Goal: Task Accomplishment & Management: Manage account settings

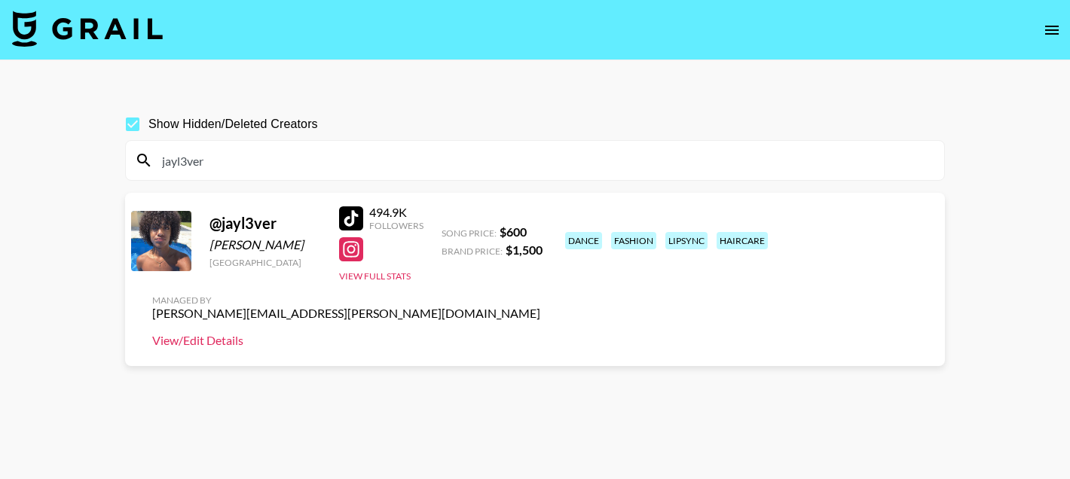
scroll to position [53, 0]
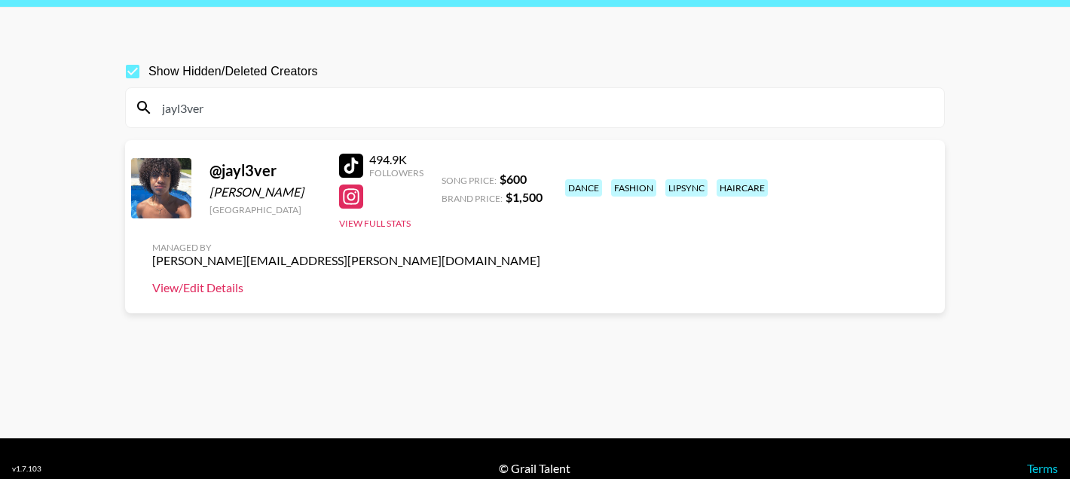
click at [540, 280] on link "View/Edit Details" at bounding box center [346, 287] width 388 height 15
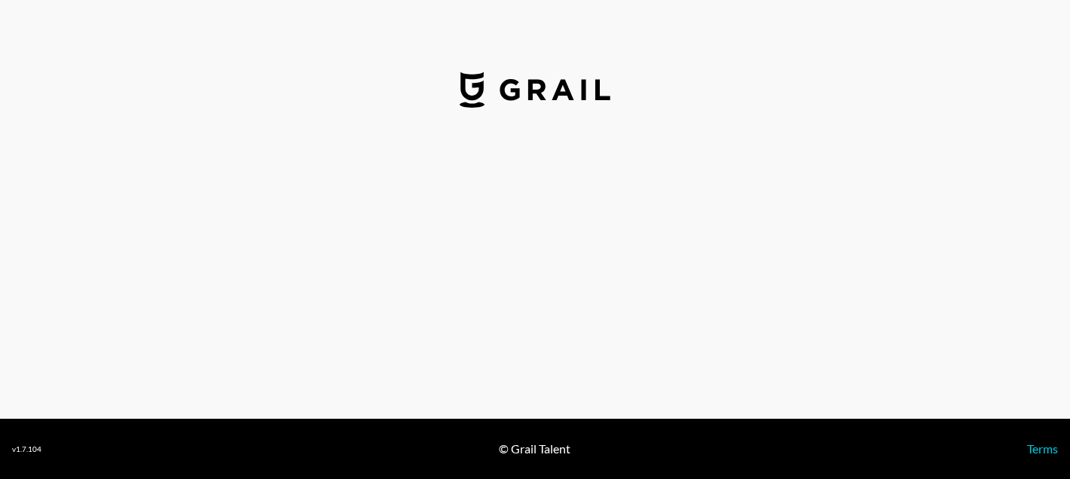
select select "USD"
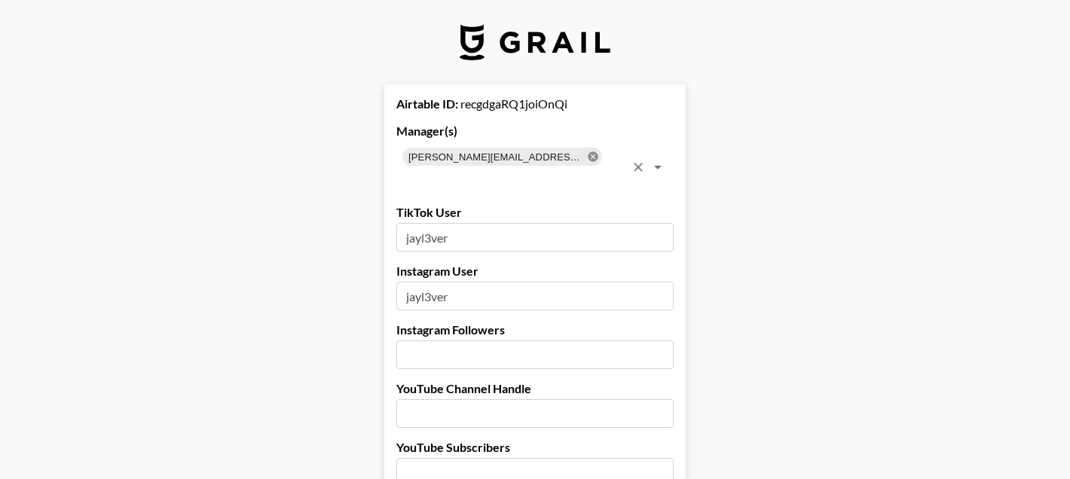
click at [587, 162] on icon at bounding box center [593, 157] width 12 height 12
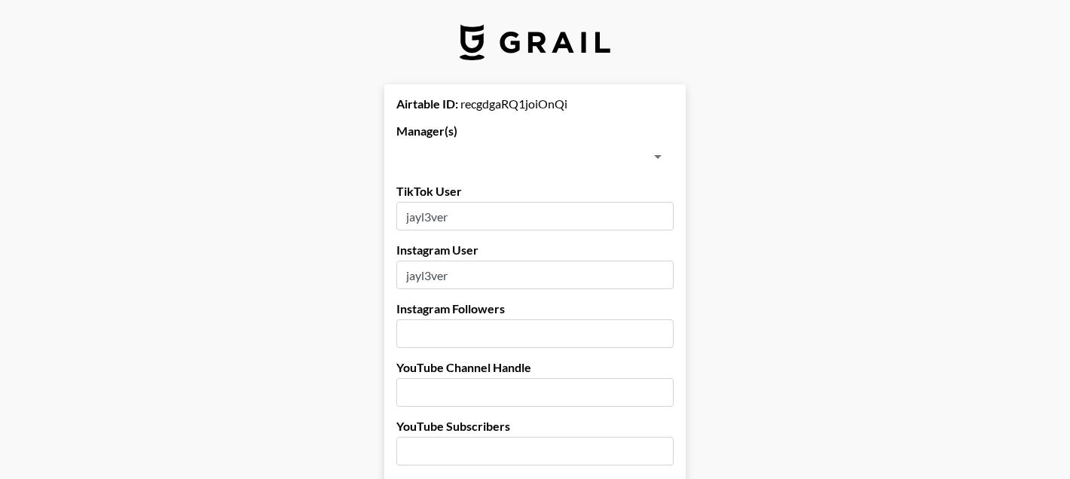
click at [545, 158] on input "text" at bounding box center [522, 156] width 243 height 21
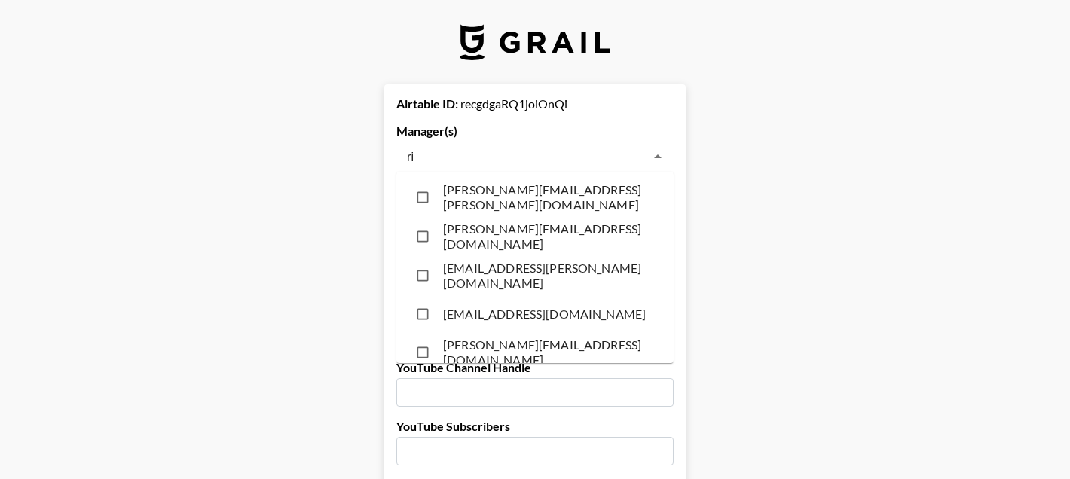
type input "ria"
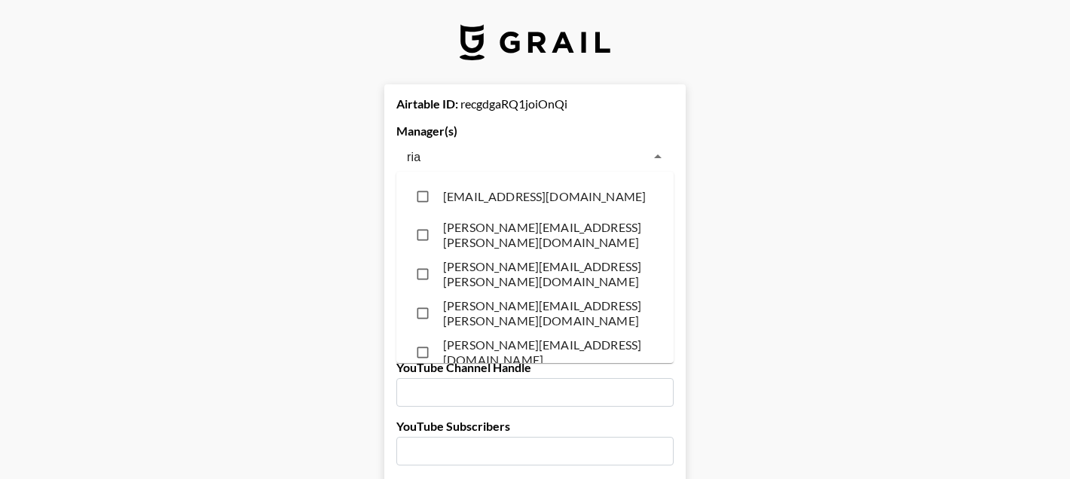
drag, startPoint x: 488, startPoint y: 213, endPoint x: 380, endPoint y: 211, distance: 107.8
click at [488, 213] on li "ria@grail-talent.com" at bounding box center [534, 197] width 277 height 38
checkbox input "true"
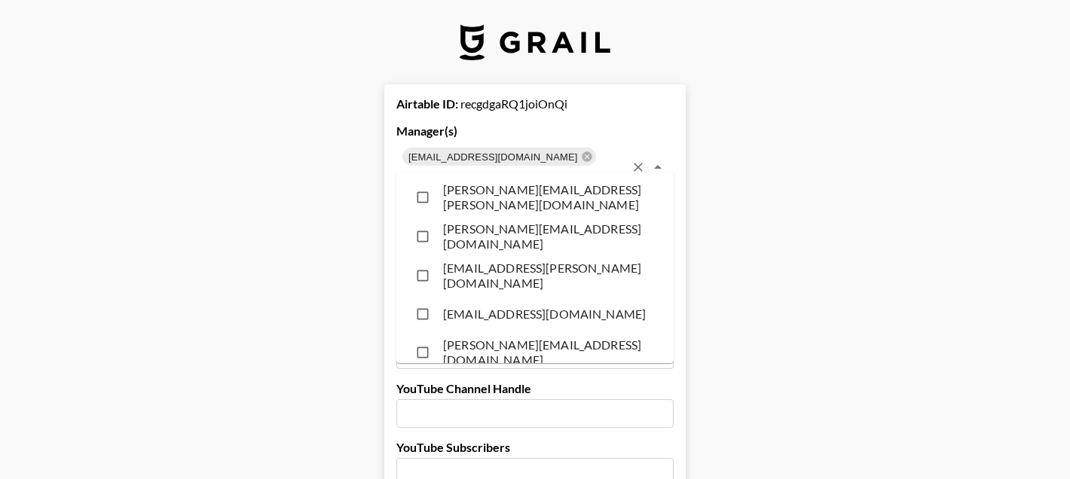
scroll to position [8330, 0]
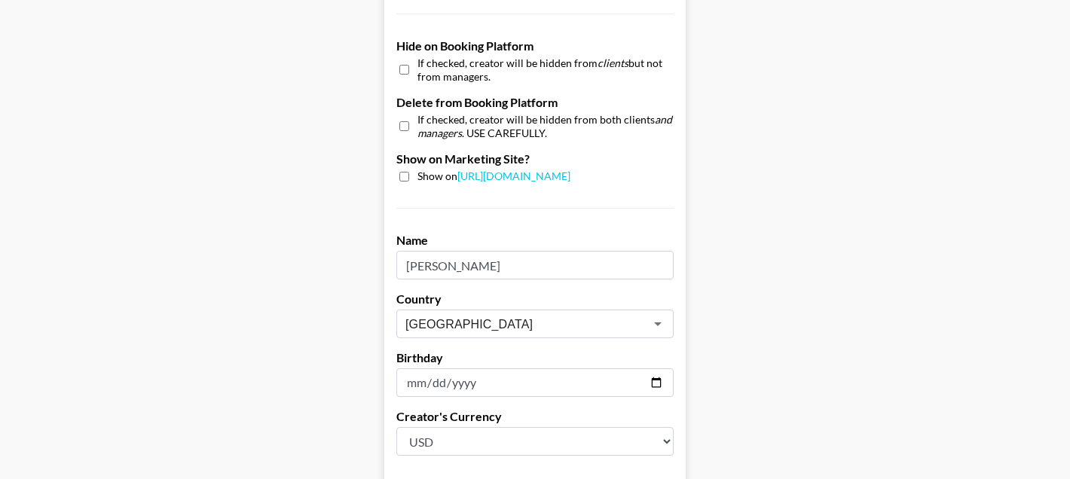
scroll to position [1565, 0]
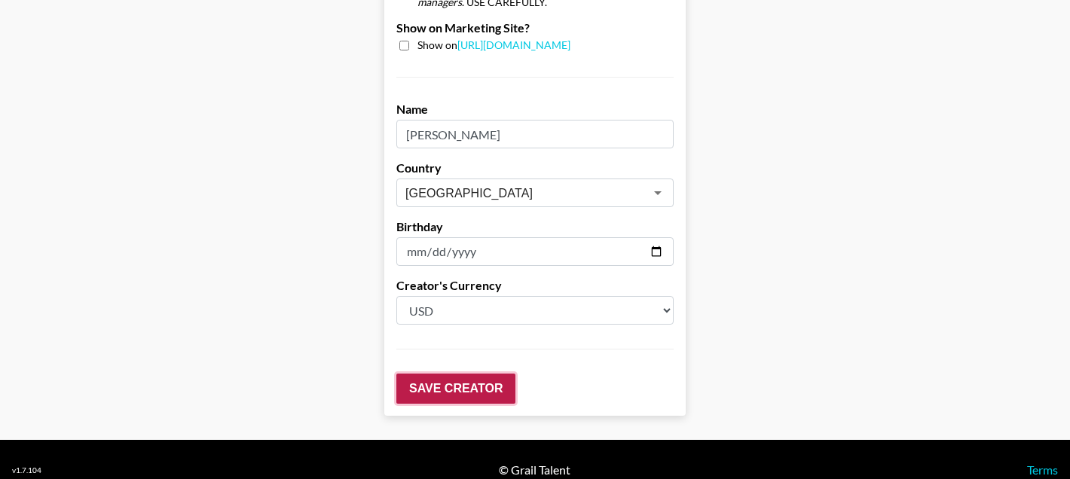
click at [439, 374] on input "Save Creator" at bounding box center [455, 389] width 119 height 30
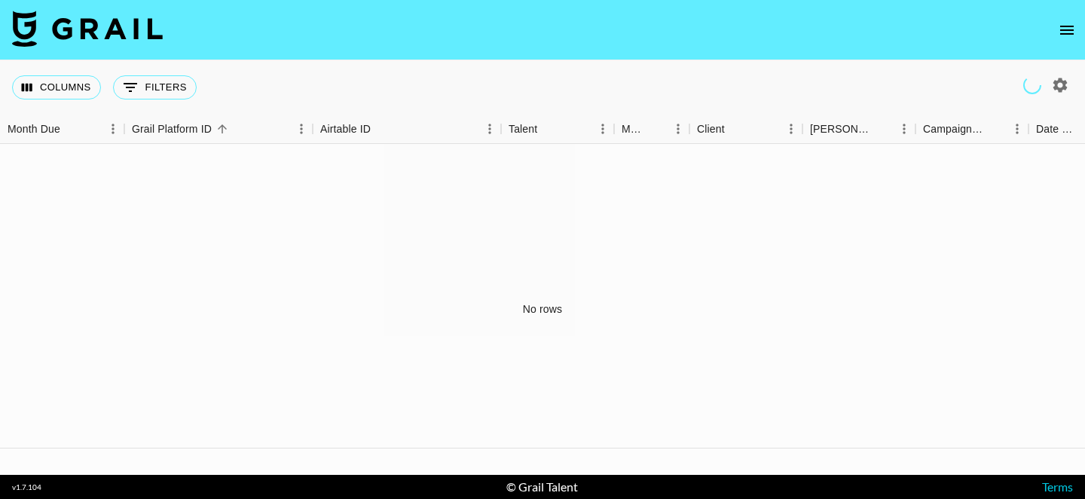
click at [1062, 26] on icon "open drawer" at bounding box center [1067, 30] width 14 height 9
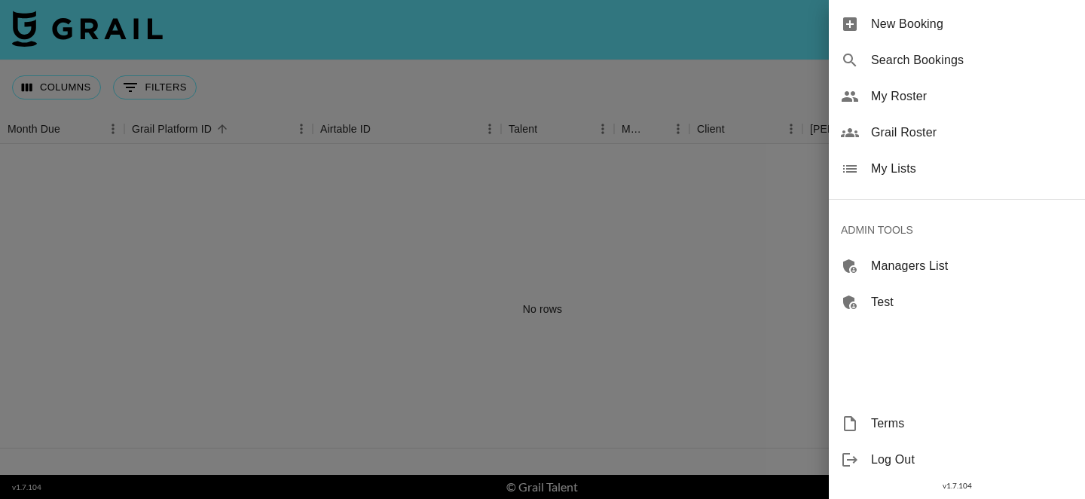
click at [931, 122] on div "Grail Roster" at bounding box center [957, 133] width 256 height 36
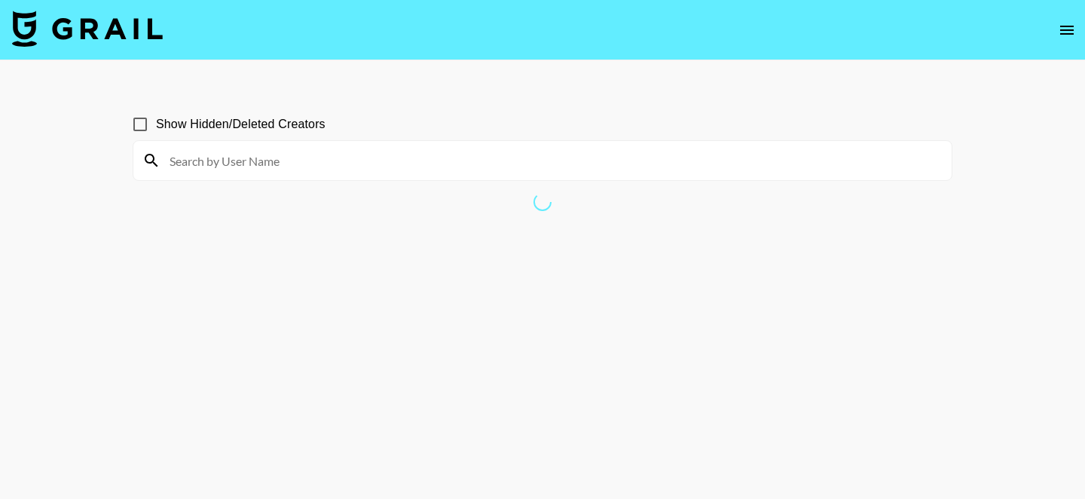
click at [532, 160] on input at bounding box center [552, 160] width 782 height 24
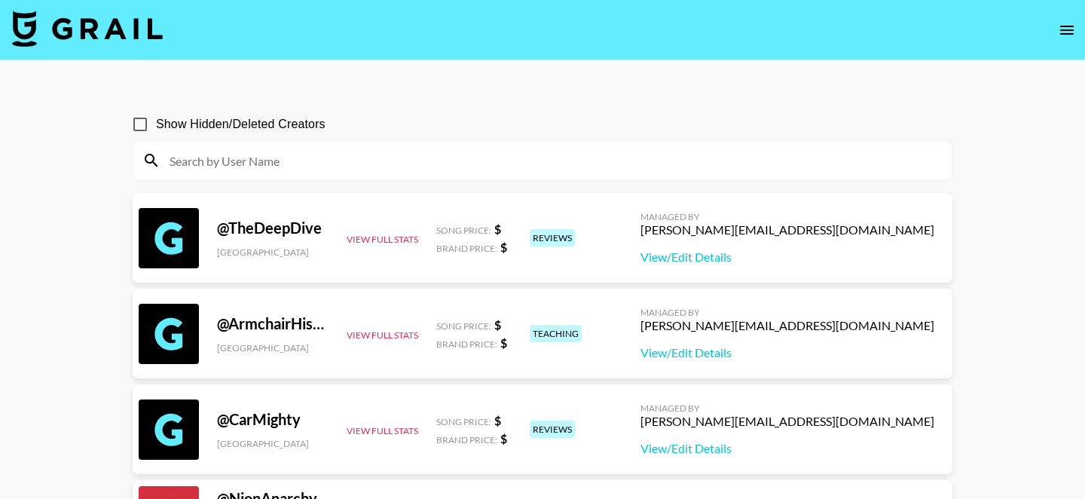
click at [357, 154] on input at bounding box center [552, 160] width 782 height 24
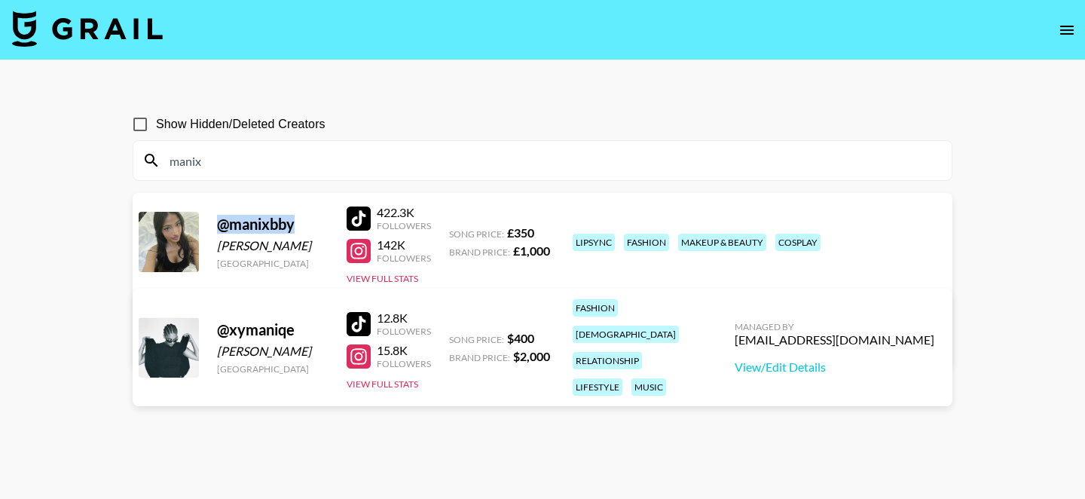
drag, startPoint x: 300, startPoint y: 225, endPoint x: 218, endPoint y: 225, distance: 82.1
click at [218, 225] on div "@ manixbby" at bounding box center [273, 224] width 112 height 19
click at [303, 169] on input "manix" at bounding box center [552, 160] width 782 height 24
paste input "angelinasenk"
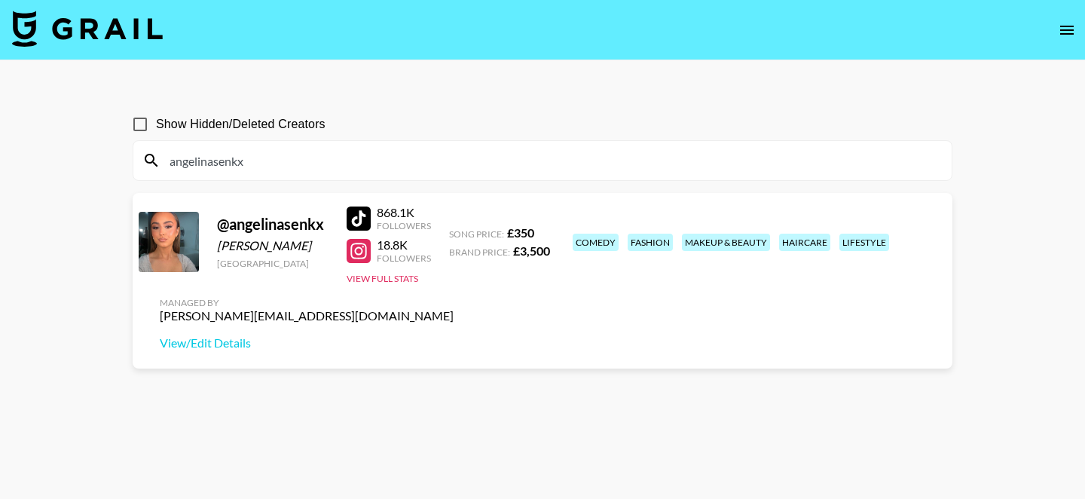
type input "angelinasenkx"
click at [361, 216] on div at bounding box center [359, 218] width 24 height 24
click at [234, 158] on input "angelinasenkx" at bounding box center [552, 160] width 782 height 24
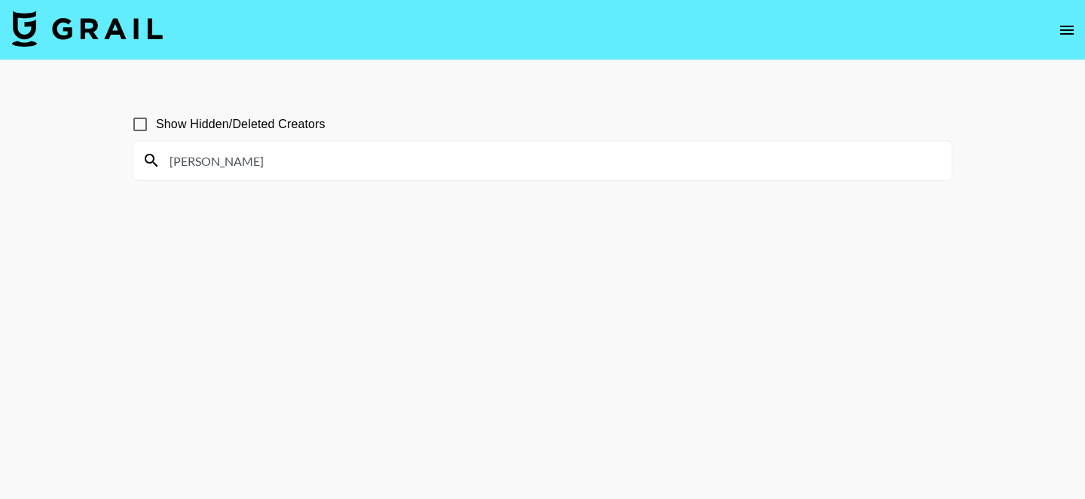
type input "idris"
click at [142, 125] on input "Show Hidden/Deleted Creators" at bounding box center [140, 125] width 32 height 32
checkbox input "true"
click at [213, 169] on input "idris" at bounding box center [552, 160] width 782 height 24
type input "i"
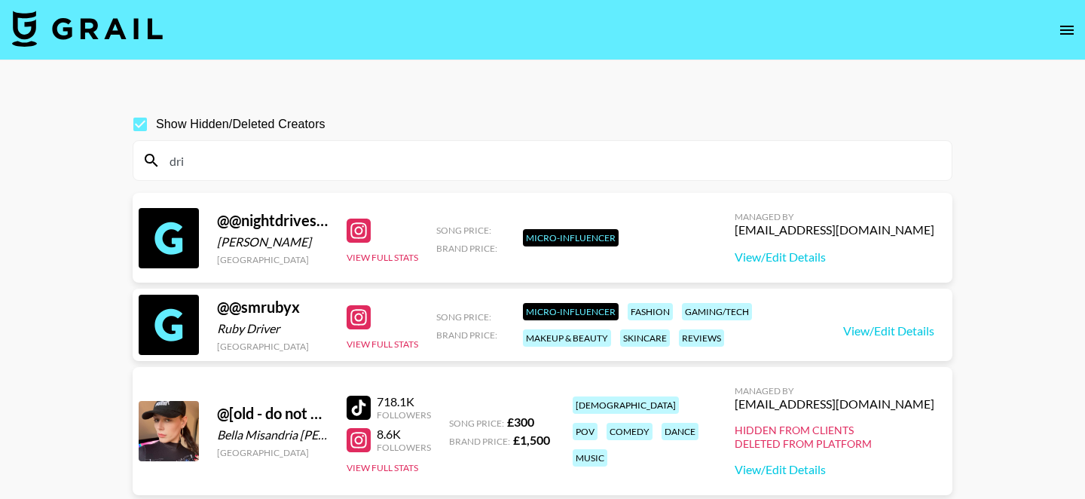
scroll to position [567, 0]
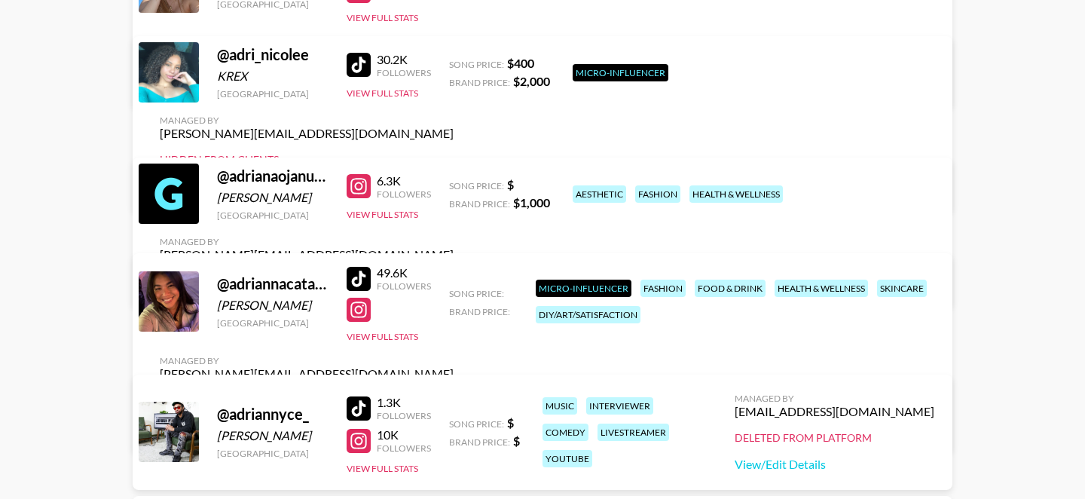
type input "dri"
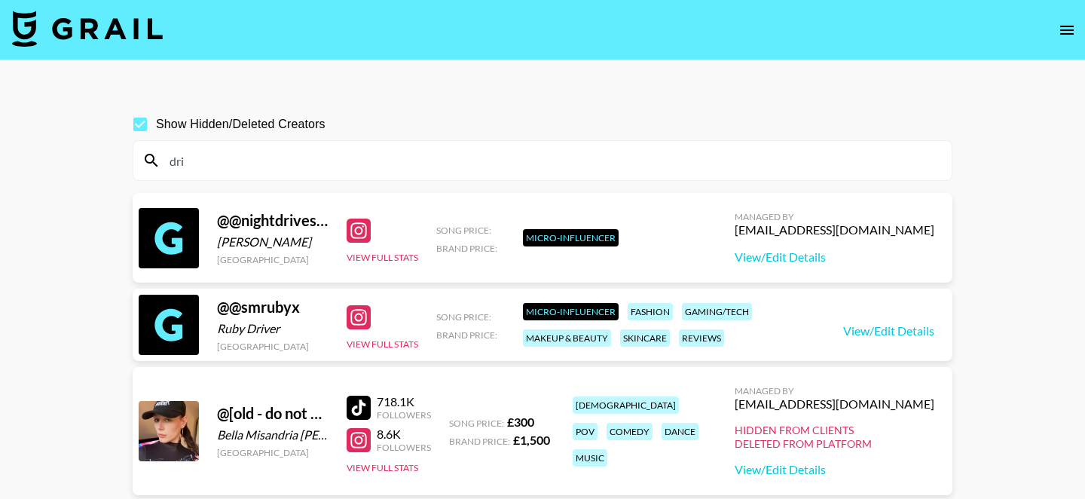
click at [229, 149] on input "dri" at bounding box center [552, 160] width 782 height 24
click at [229, 151] on input "dri" at bounding box center [552, 160] width 782 height 24
click at [212, 154] on input "dri" at bounding box center [552, 160] width 782 height 24
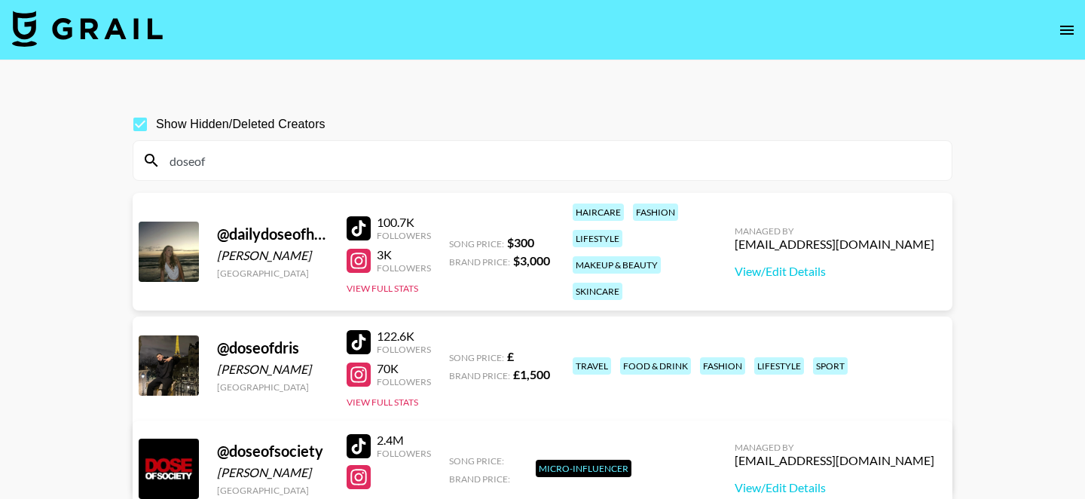
click at [354, 335] on div at bounding box center [359, 342] width 24 height 24
click at [185, 167] on input "doseof" at bounding box center [552, 160] width 782 height 24
click at [185, 164] on input "doseof" at bounding box center [552, 160] width 782 height 24
click at [1069, 23] on icon "open drawer" at bounding box center [1067, 30] width 18 height 18
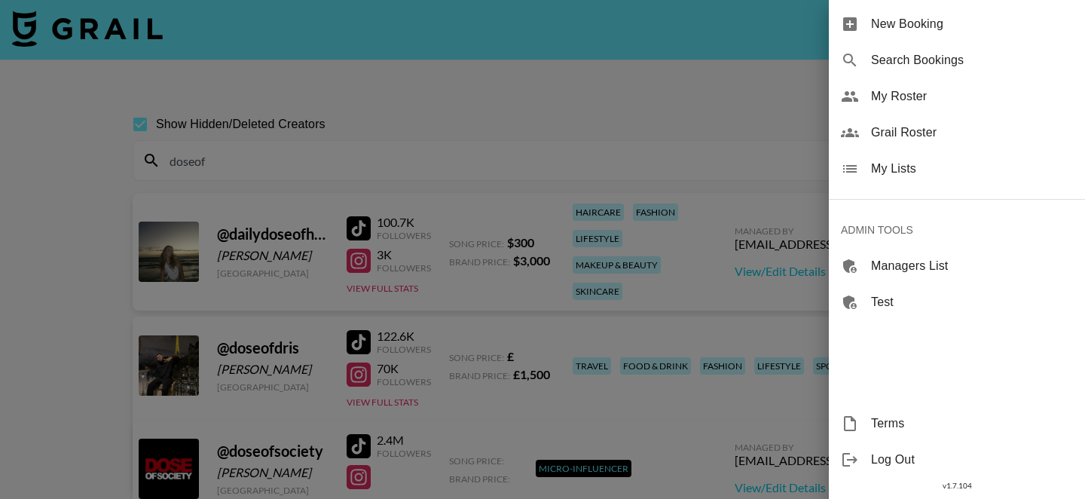
click at [743, 96] on div at bounding box center [542, 249] width 1085 height 499
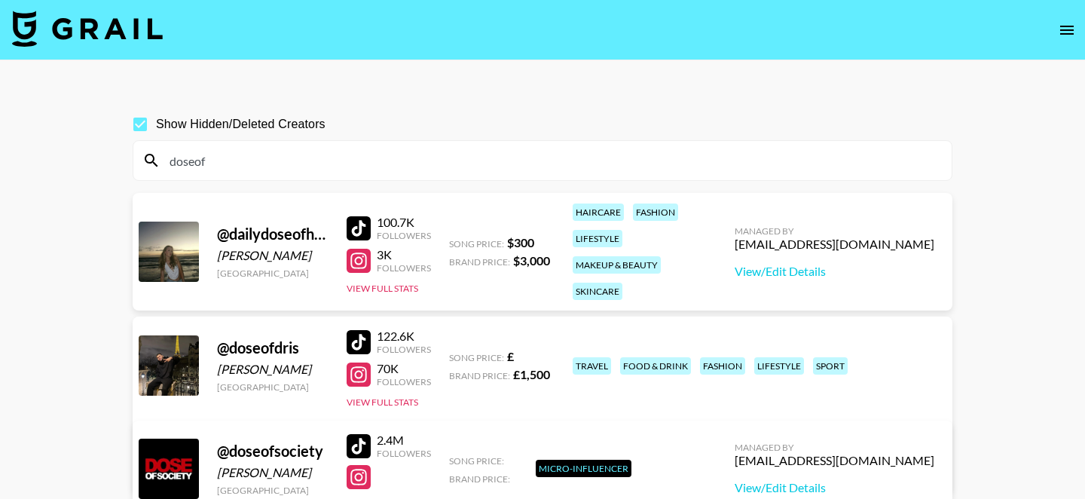
click at [323, 158] on input "doseof" at bounding box center [552, 160] width 782 height 24
paste input "manixbby"
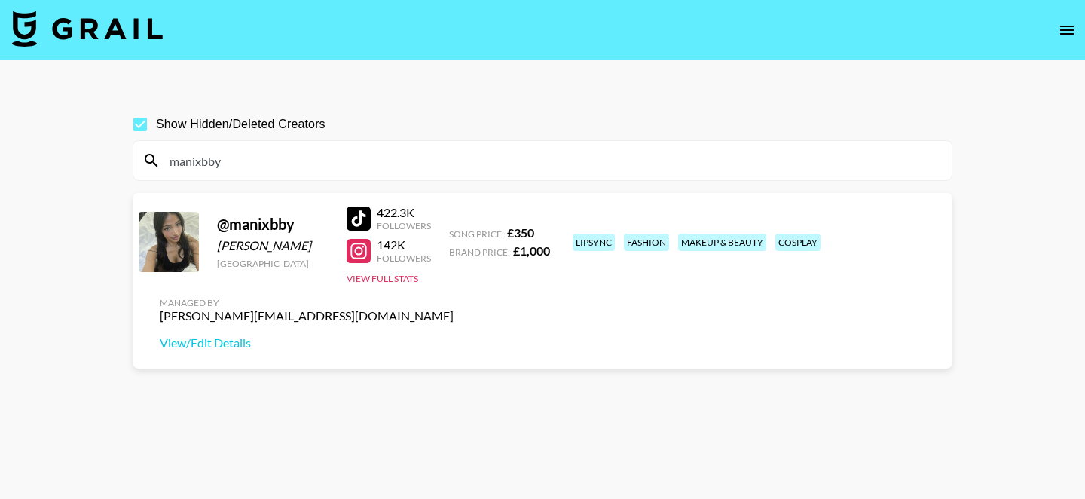
type input "manixbby"
click at [362, 250] on div at bounding box center [359, 251] width 24 height 24
click at [381, 164] on input "manixbby" at bounding box center [552, 160] width 782 height 24
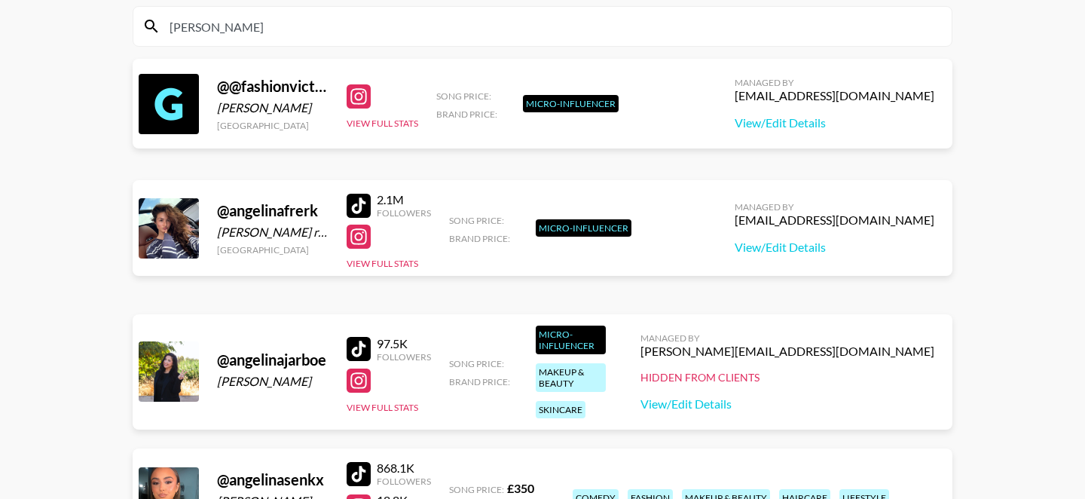
scroll to position [263, 0]
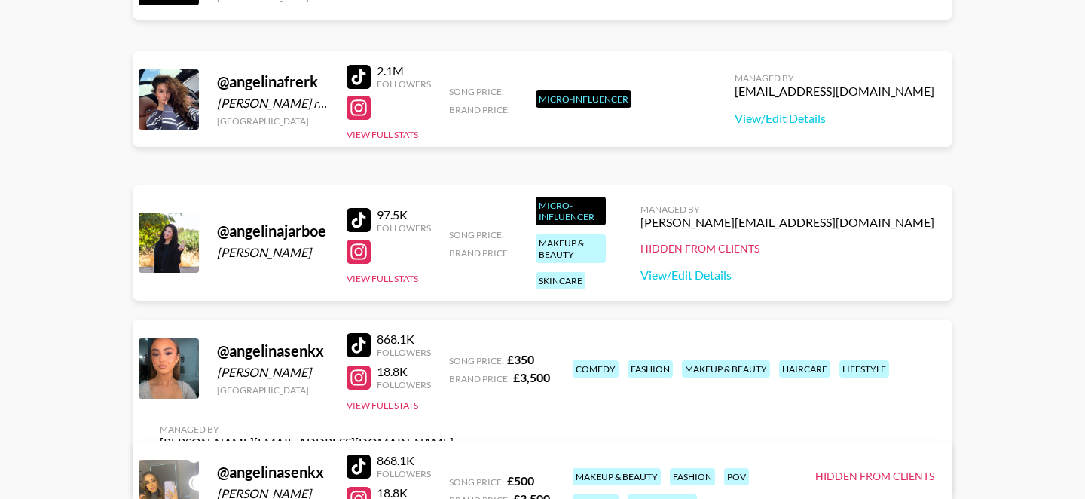
type input "angelina"
click at [361, 370] on div at bounding box center [359, 377] width 24 height 24
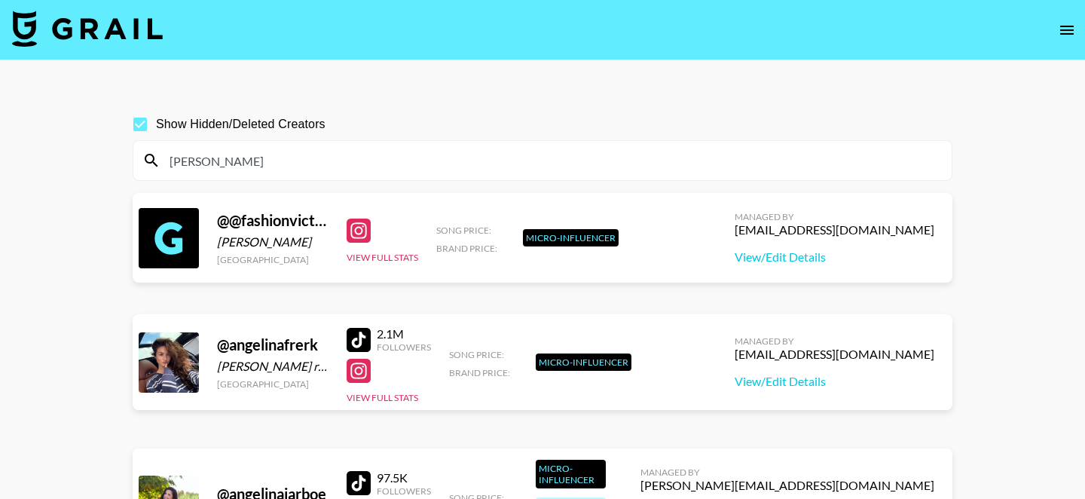
click at [213, 171] on input "angelina" at bounding box center [552, 160] width 782 height 24
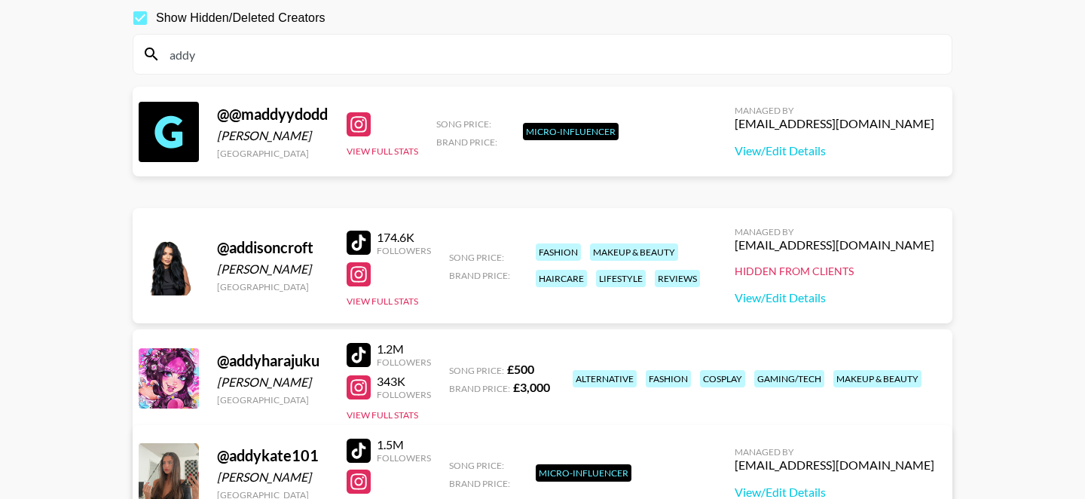
scroll to position [148, 0]
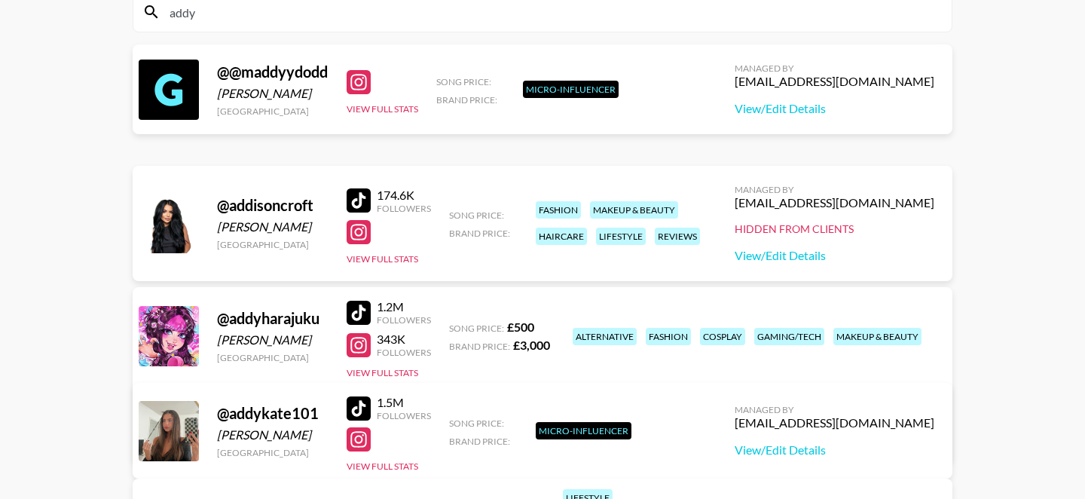
type input "addy"
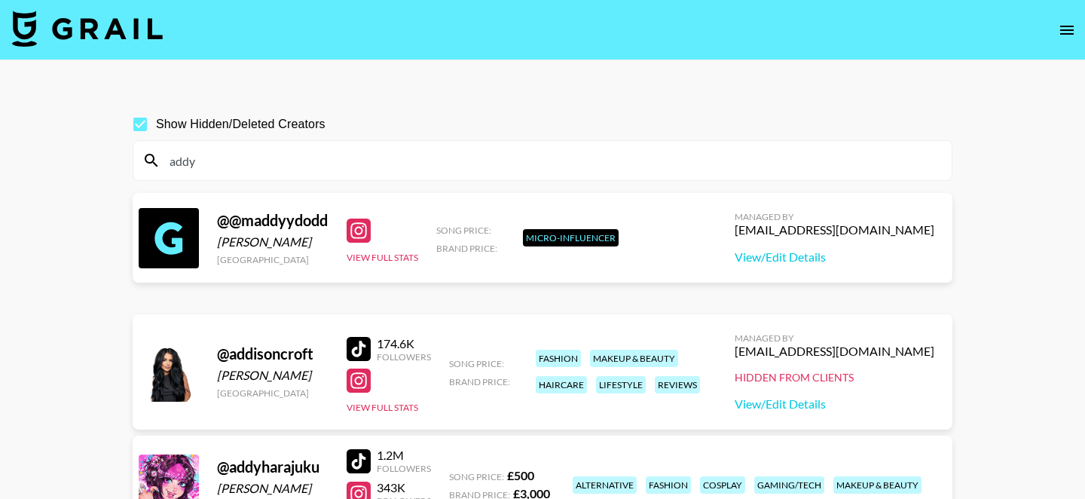
click at [362, 157] on input "addy" at bounding box center [552, 160] width 782 height 24
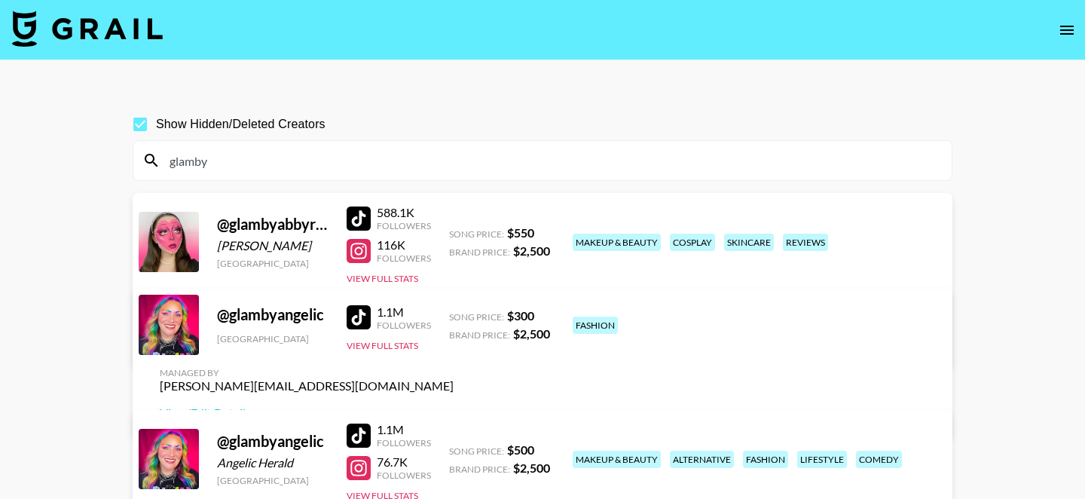
type input "glamby"
click at [356, 222] on div at bounding box center [359, 218] width 24 height 24
click at [421, 167] on input "glamby" at bounding box center [552, 160] width 782 height 24
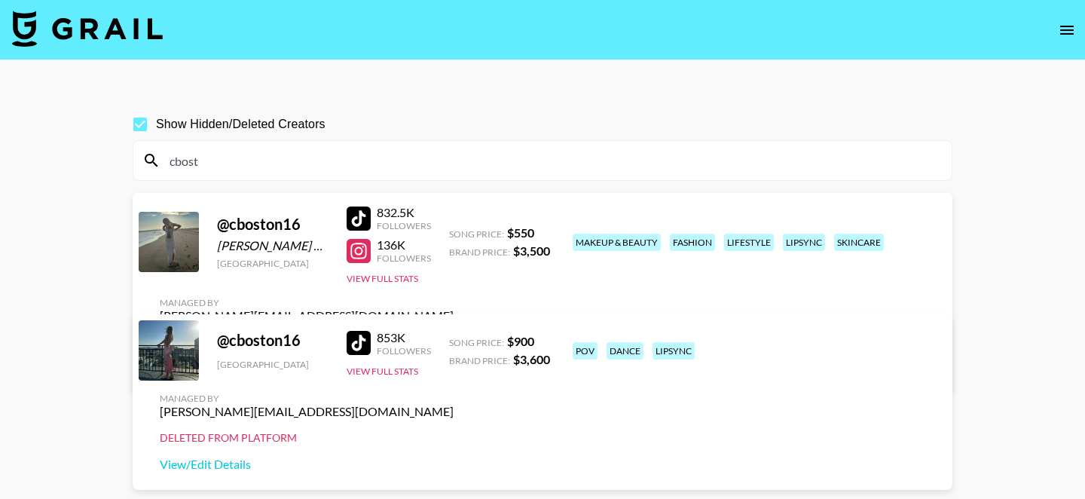
type input "cbost"
click at [454, 361] on link "View/Edit Details" at bounding box center [307, 368] width 294 height 15
click at [454, 457] on link "View/Edit Details" at bounding box center [307, 464] width 294 height 15
click at [390, 156] on input "cbost" at bounding box center [552, 160] width 782 height 24
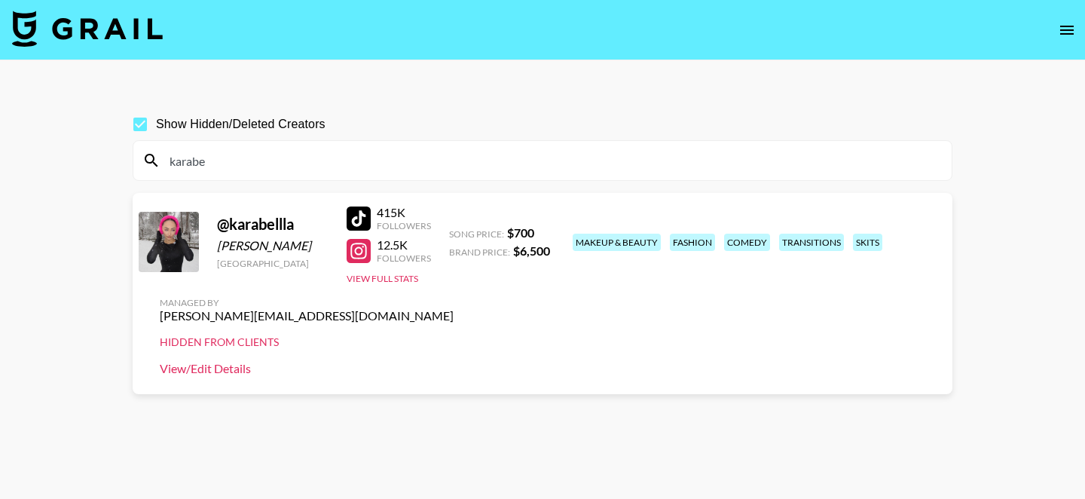
type input "karabe"
click at [454, 361] on link "View/Edit Details" at bounding box center [307, 368] width 294 height 15
click at [309, 167] on input "karabe" at bounding box center [552, 160] width 782 height 24
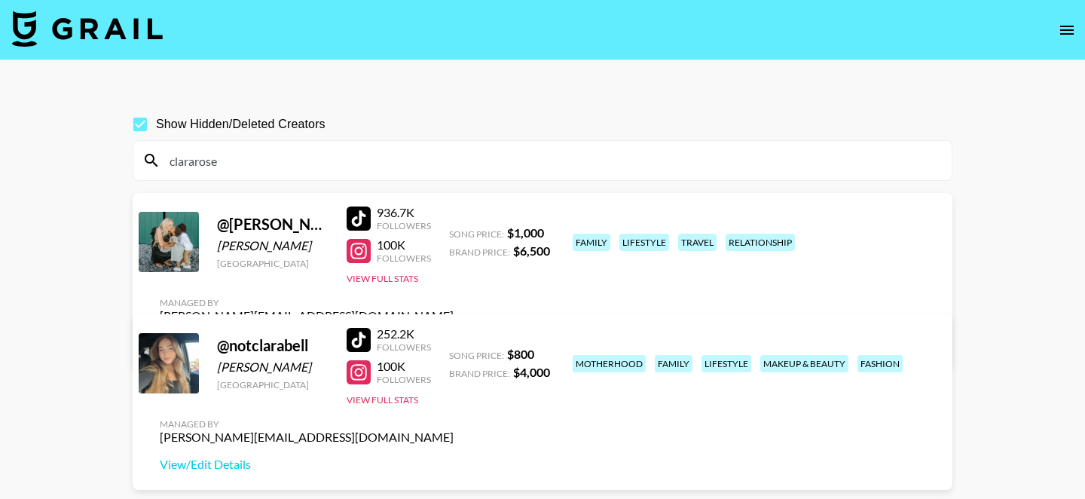
type input "clararose"
click at [362, 249] on div at bounding box center [359, 251] width 24 height 24
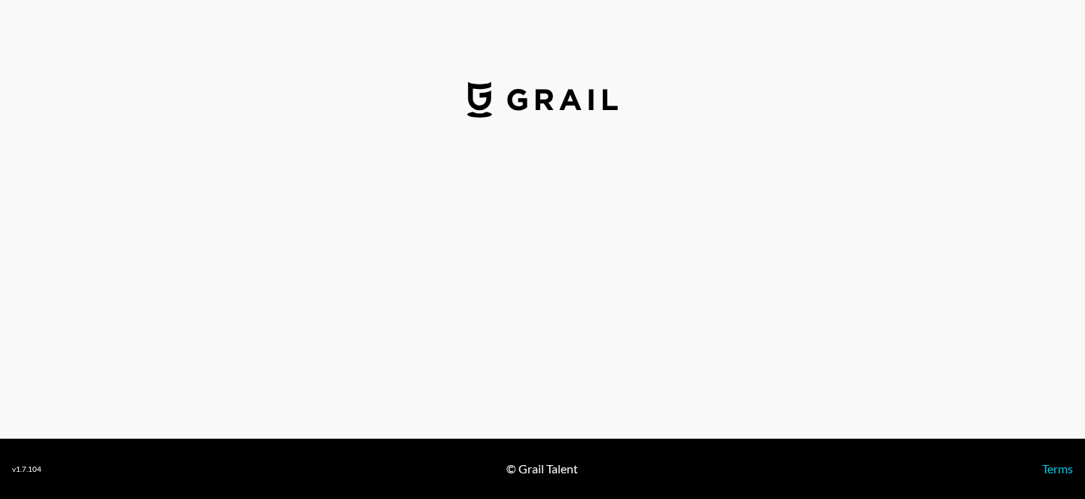
select select "USD"
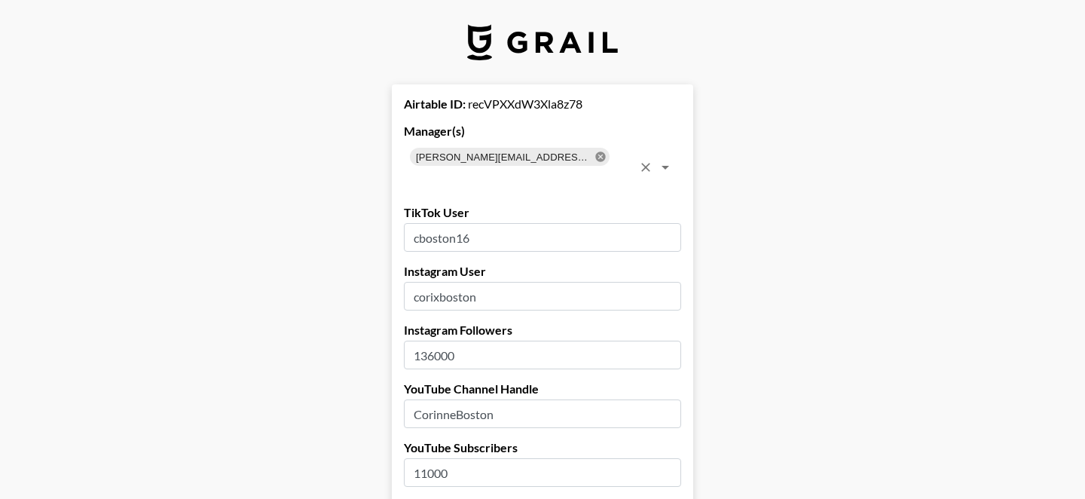
click at [595, 155] on icon at bounding box center [601, 157] width 12 height 12
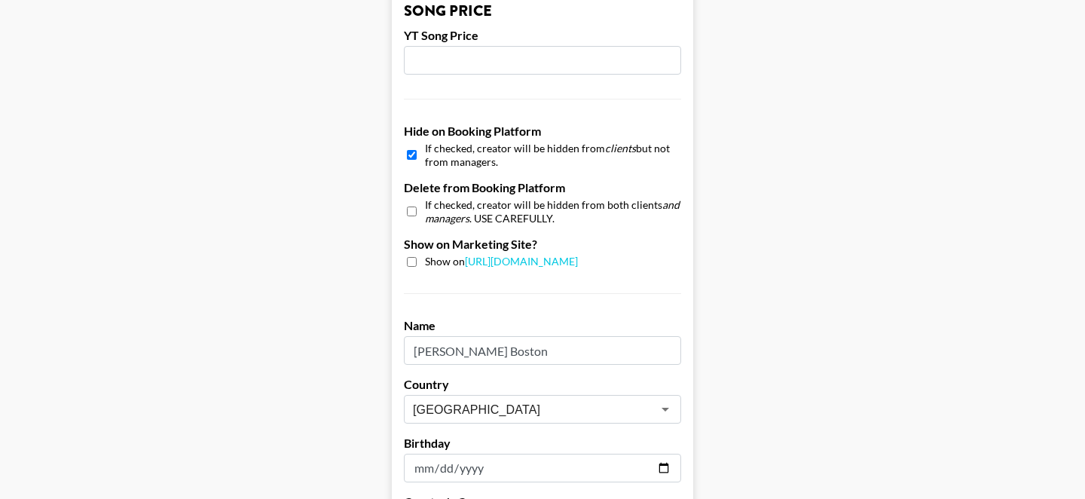
scroll to position [1546, 0]
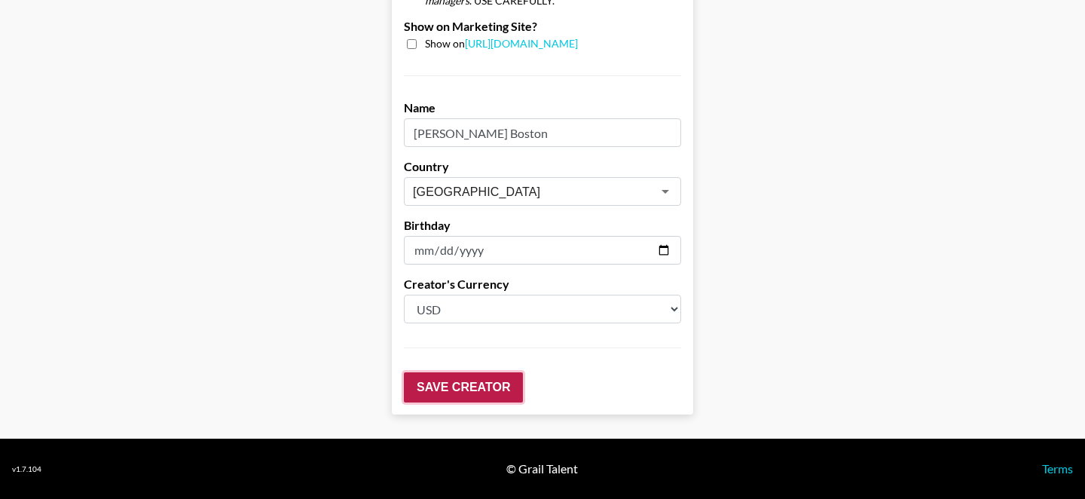
click at [471, 375] on input "Save Creator" at bounding box center [463, 387] width 119 height 30
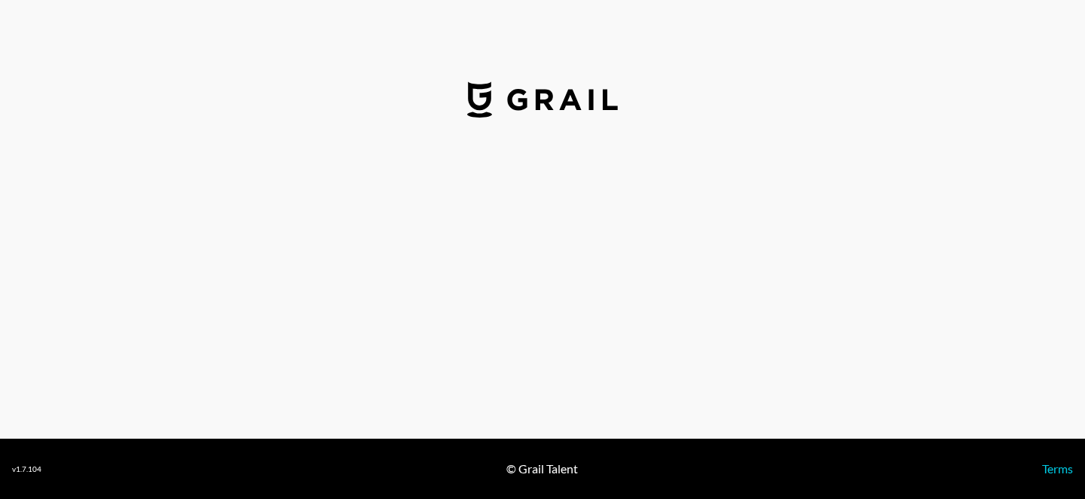
select select "USD"
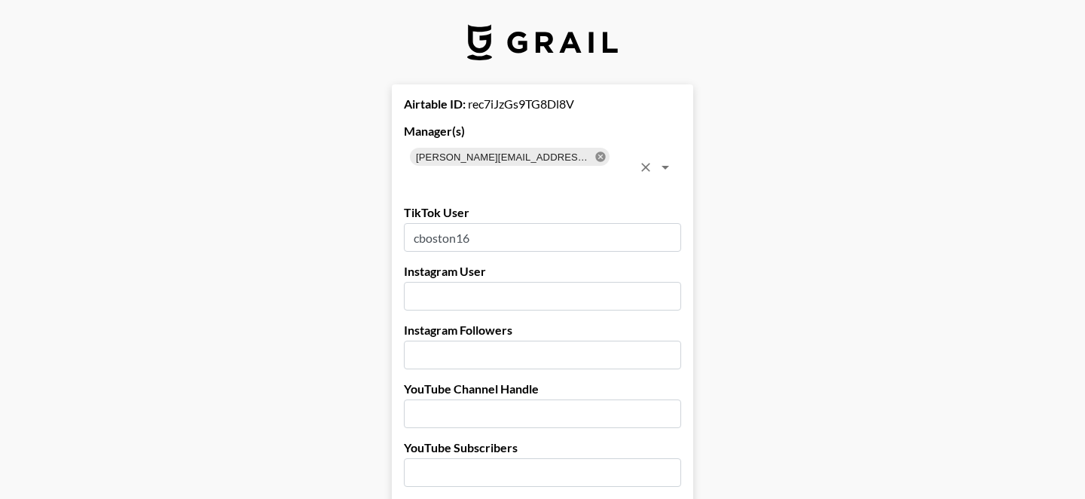
click at [595, 161] on icon at bounding box center [600, 156] width 10 height 10
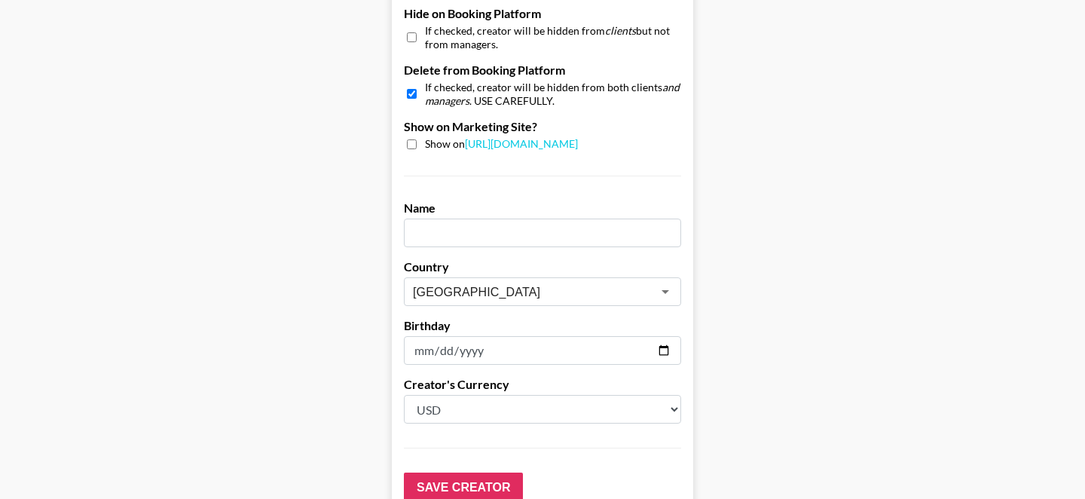
scroll to position [1546, 0]
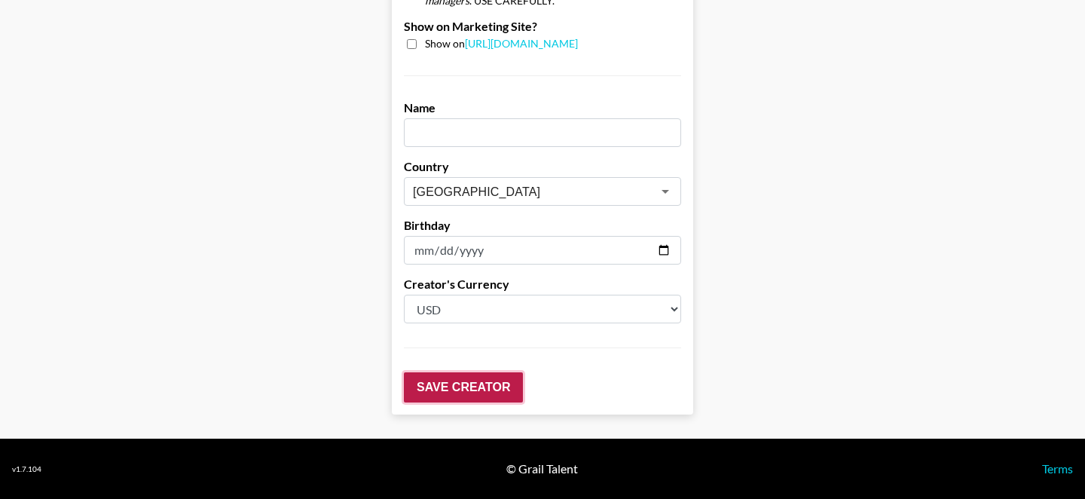
click at [469, 389] on input "Save Creator" at bounding box center [463, 387] width 119 height 30
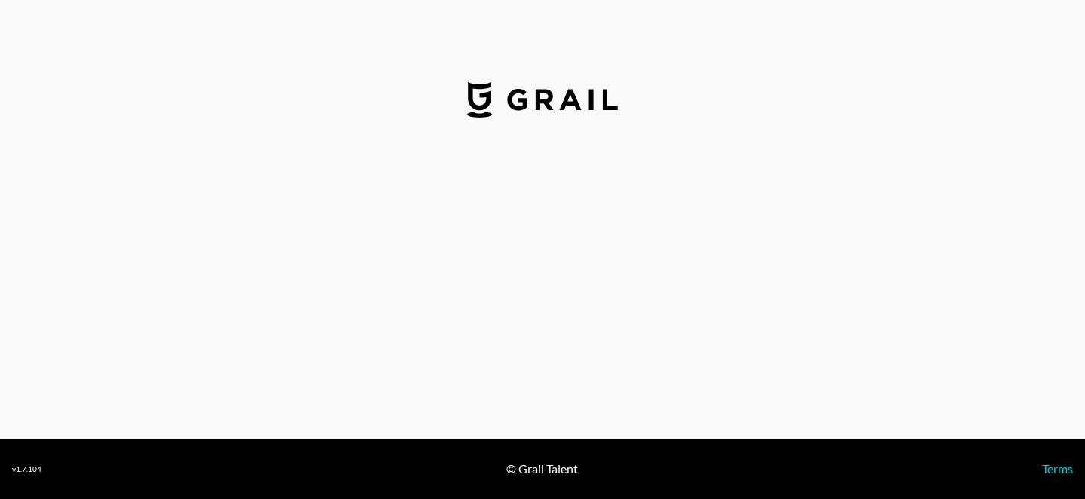
select select "USD"
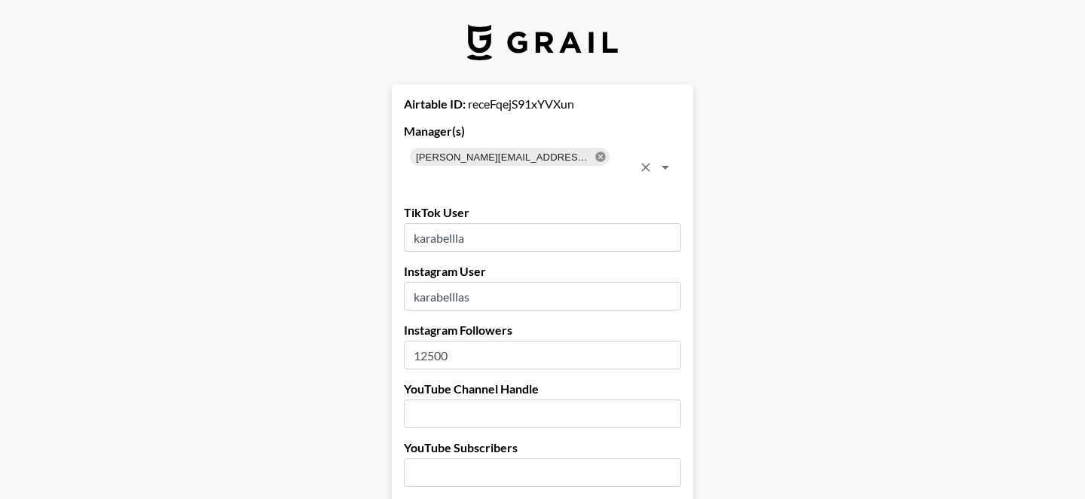
click at [595, 158] on icon at bounding box center [601, 157] width 12 height 12
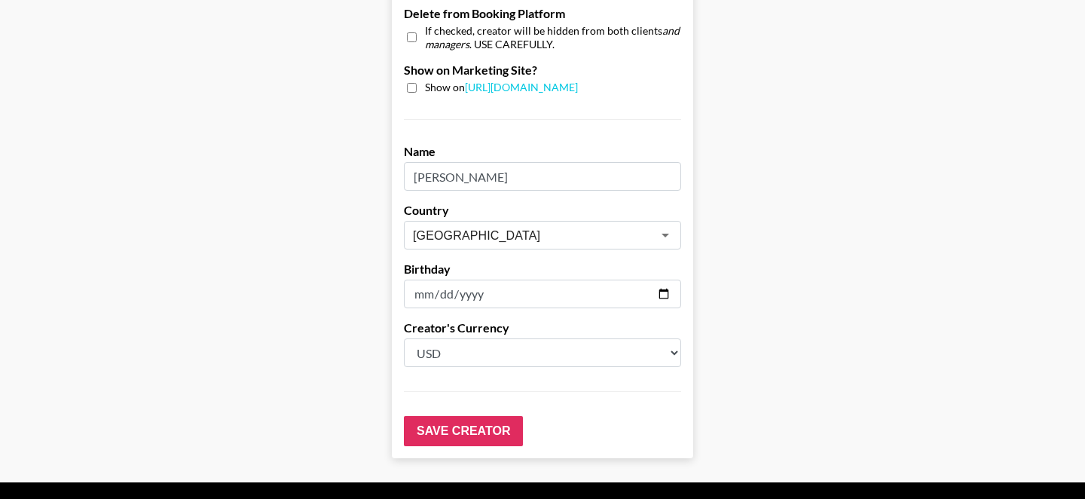
scroll to position [1546, 0]
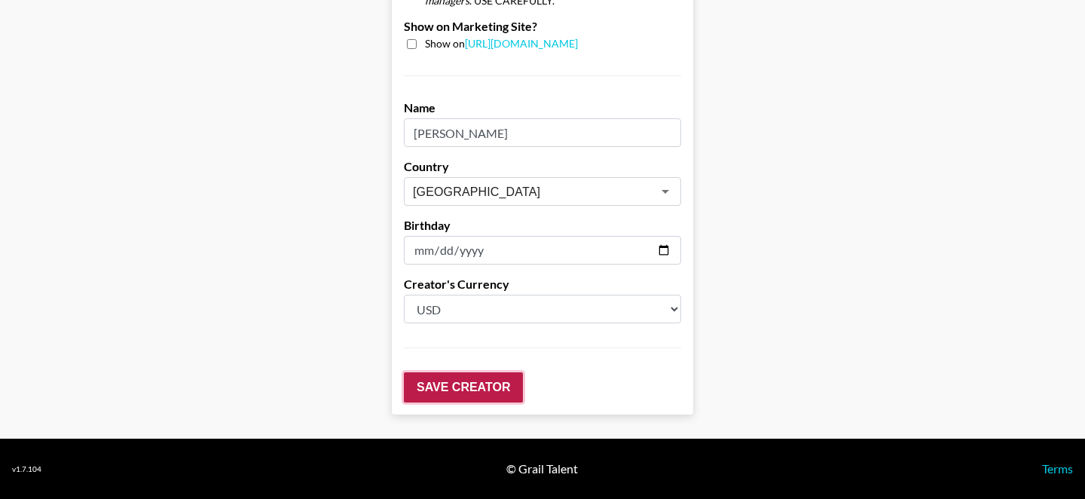
click at [465, 393] on input "Save Creator" at bounding box center [463, 387] width 119 height 30
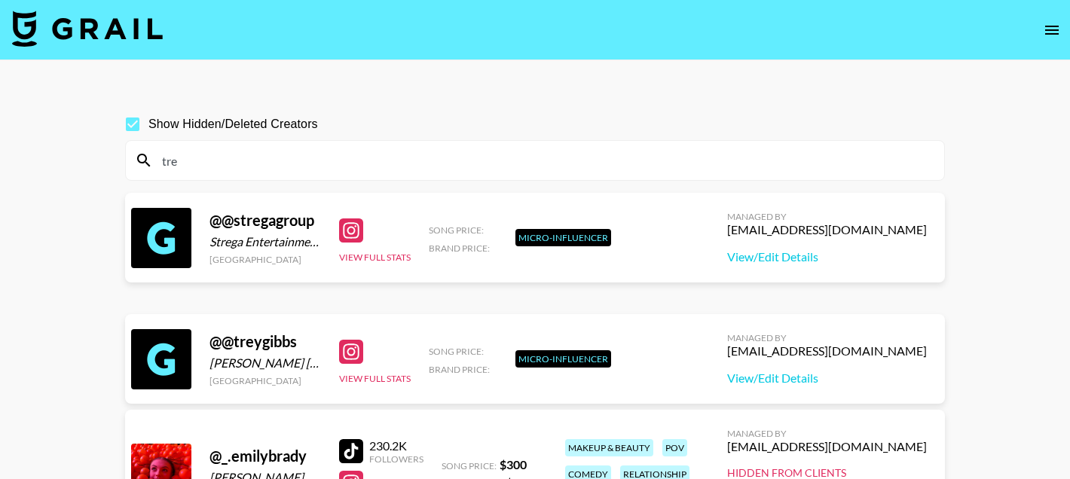
scroll to position [53, 0]
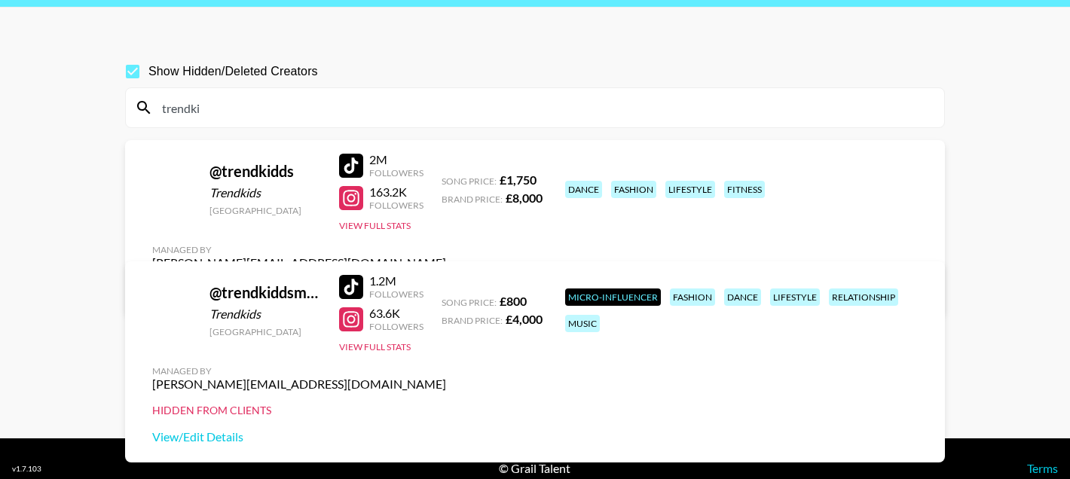
type input "trendki"
